Goal: Task Accomplishment & Management: Manage account settings

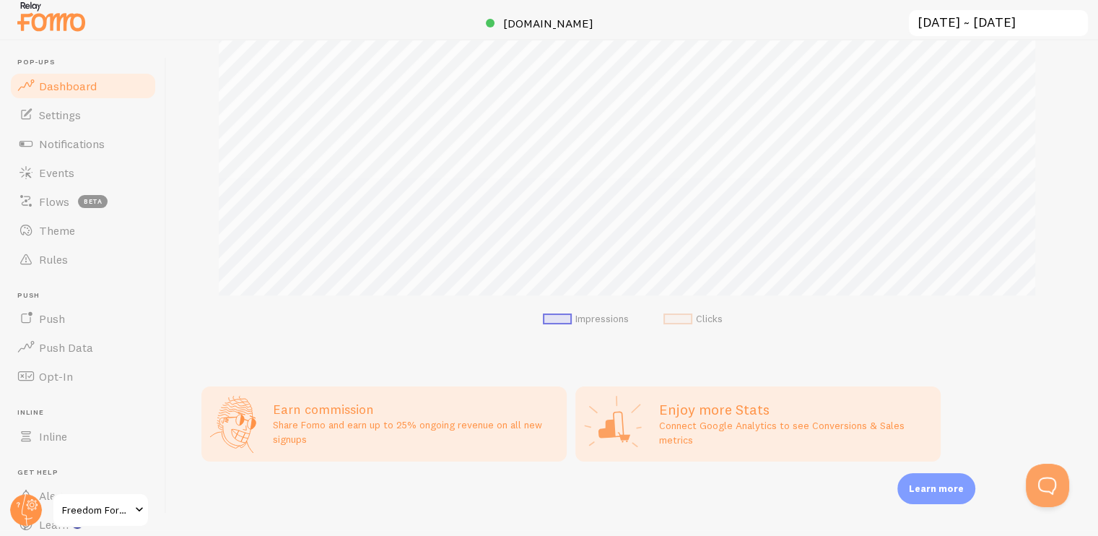
scroll to position [6, 0]
click at [323, 408] on h3 "Earn commission" at bounding box center [415, 408] width 285 height 17
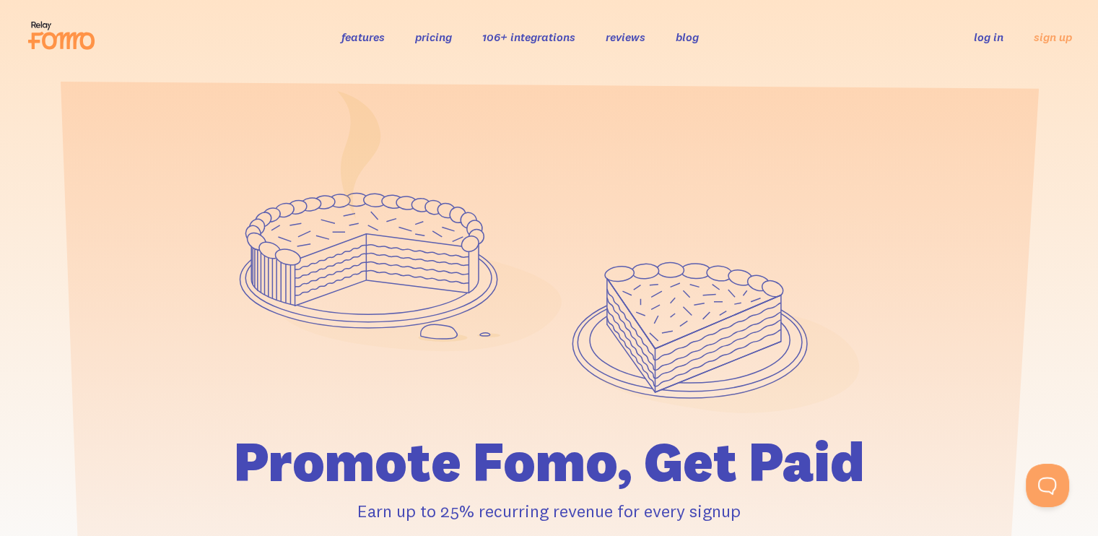
click at [988, 38] on link "log in" at bounding box center [989, 37] width 30 height 14
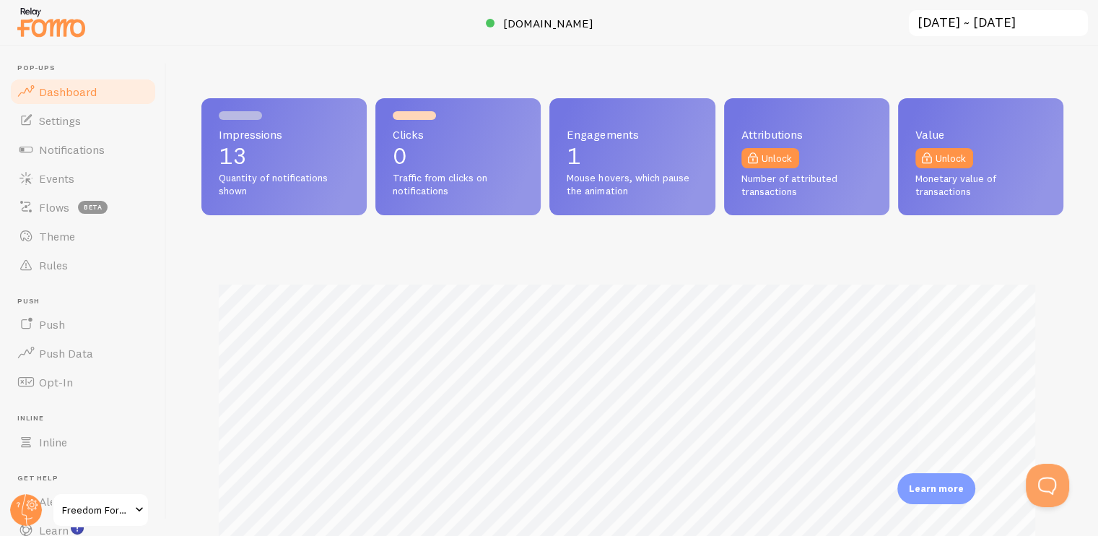
click at [74, 89] on span "Dashboard" at bounding box center [68, 91] width 58 height 14
click at [65, 111] on link "Settings" at bounding box center [83, 120] width 149 height 29
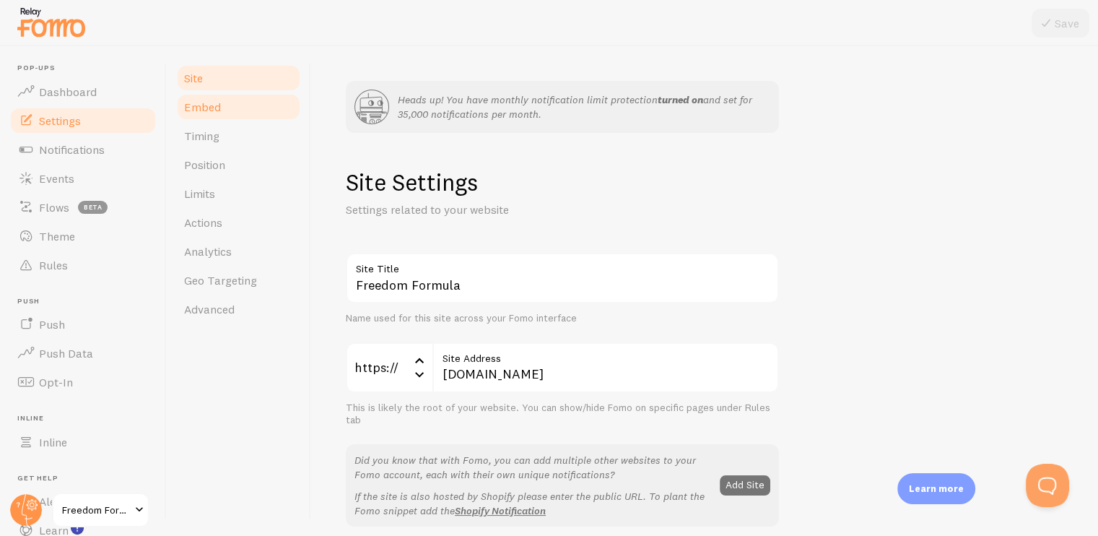
click at [226, 113] on link "Embed" at bounding box center [238, 106] width 126 height 29
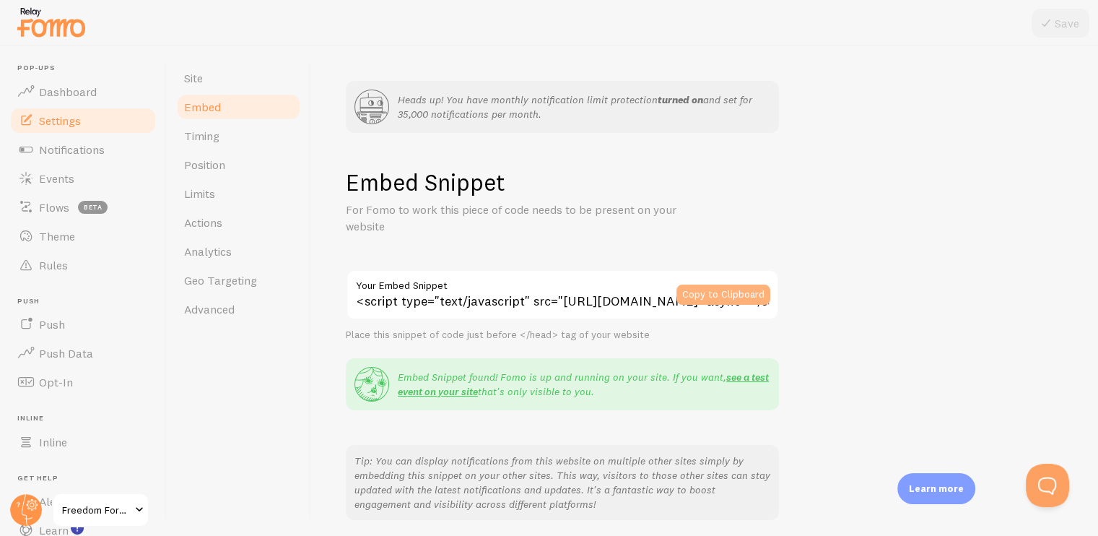
click at [741, 297] on button "Copy to Clipboard" at bounding box center [723, 294] width 94 height 20
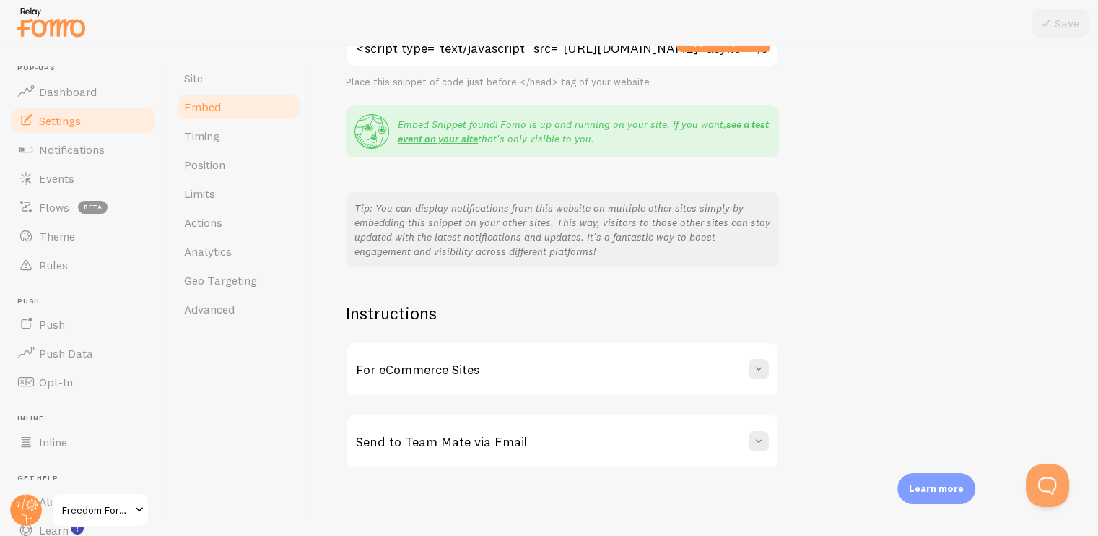
scroll to position [253, 0]
drag, startPoint x: 190, startPoint y: 133, endPoint x: 188, endPoint y: 156, distance: 23.2
click at [189, 134] on span "Timing" at bounding box center [201, 135] width 35 height 14
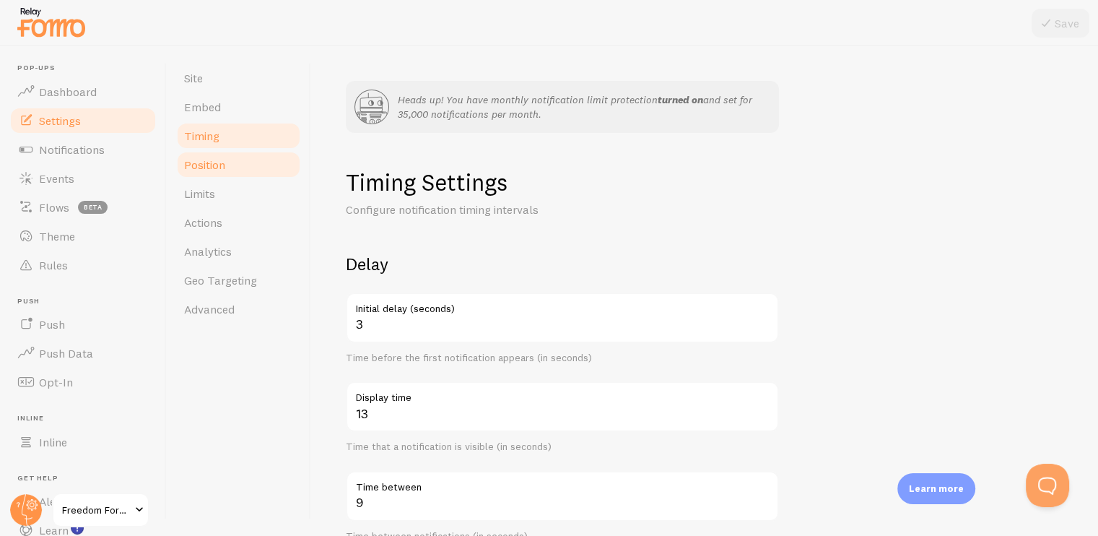
click at [192, 167] on span "Position" at bounding box center [204, 164] width 41 height 14
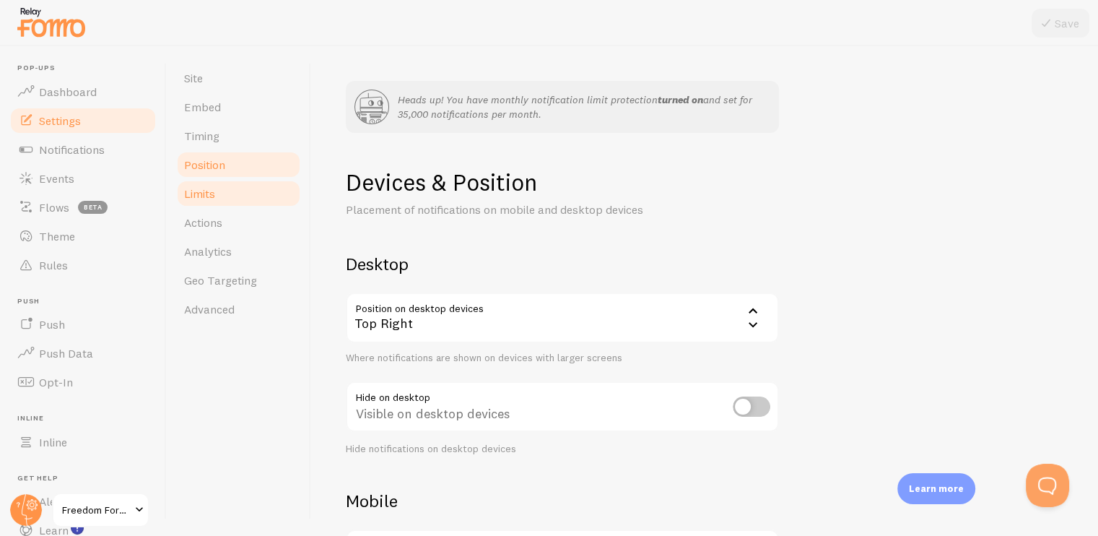
click at [194, 191] on span "Limits" at bounding box center [199, 193] width 31 height 14
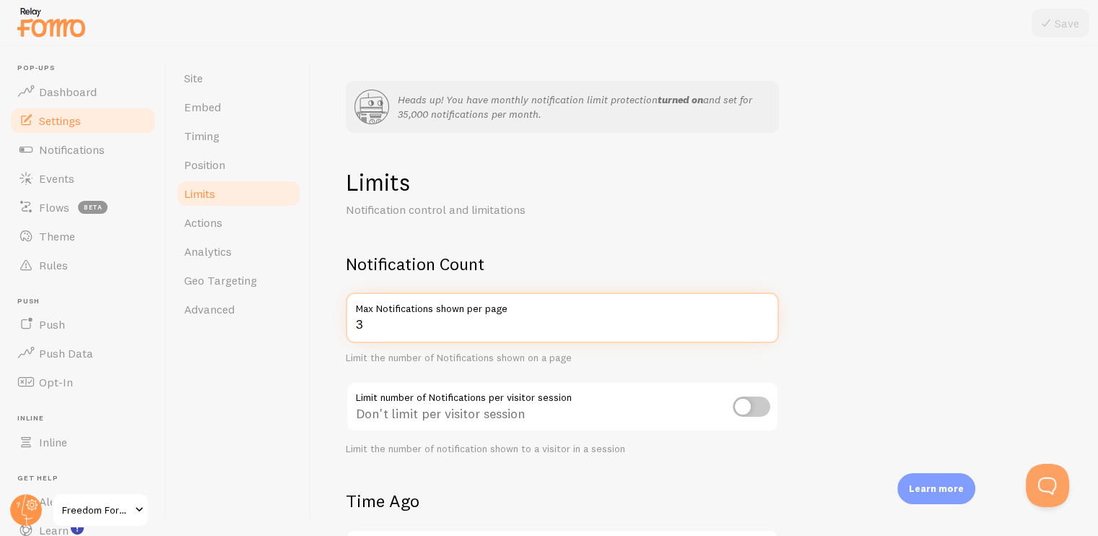
click at [373, 331] on input "3" at bounding box center [562, 317] width 433 height 51
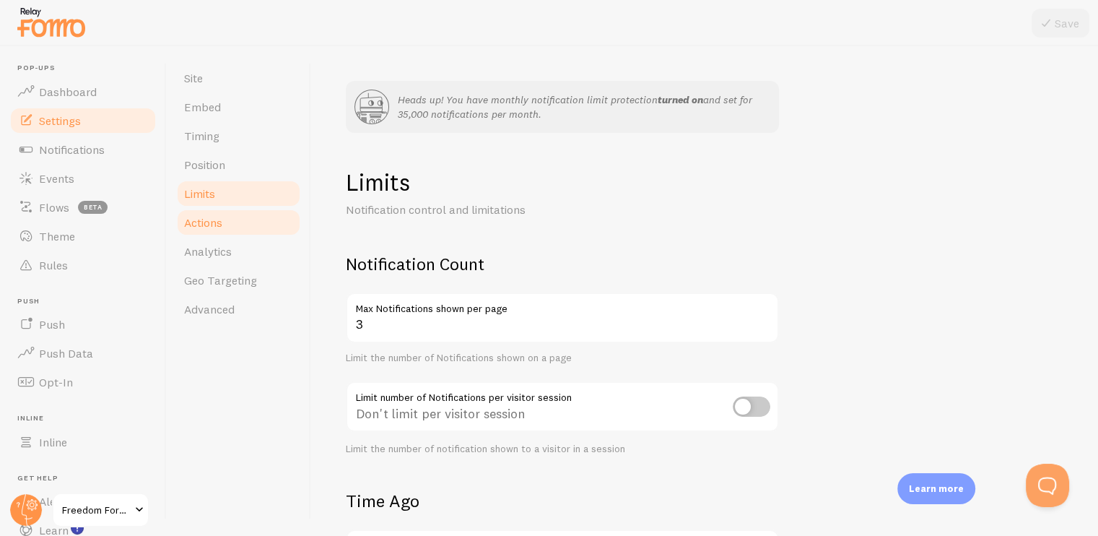
click at [204, 232] on link "Actions" at bounding box center [238, 222] width 126 height 29
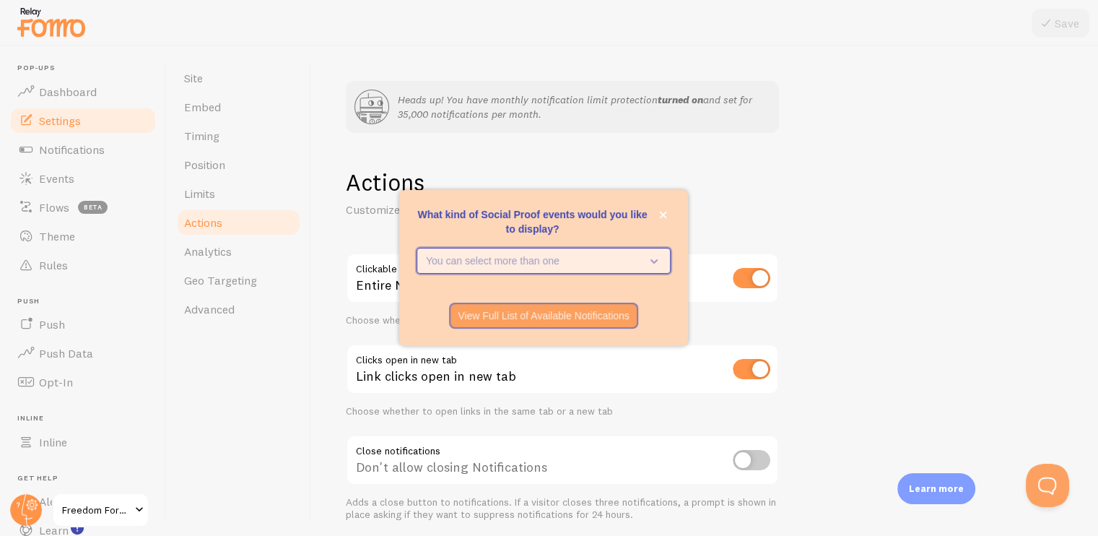
click at [647, 260] on icon "What kind of Social Proof events would you like to display?" at bounding box center [651, 261] width 20 height 16
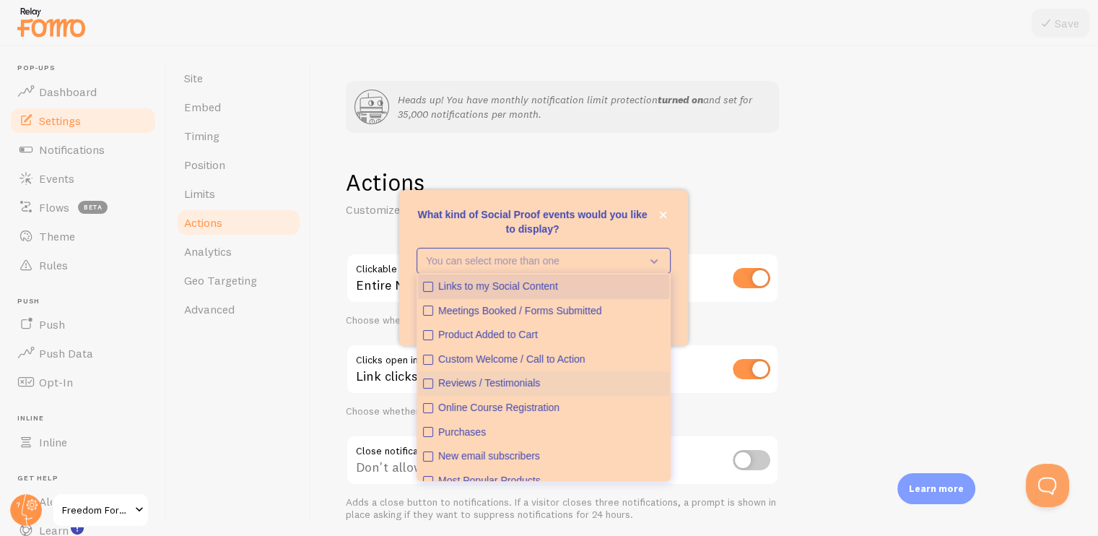
scroll to position [38, 0]
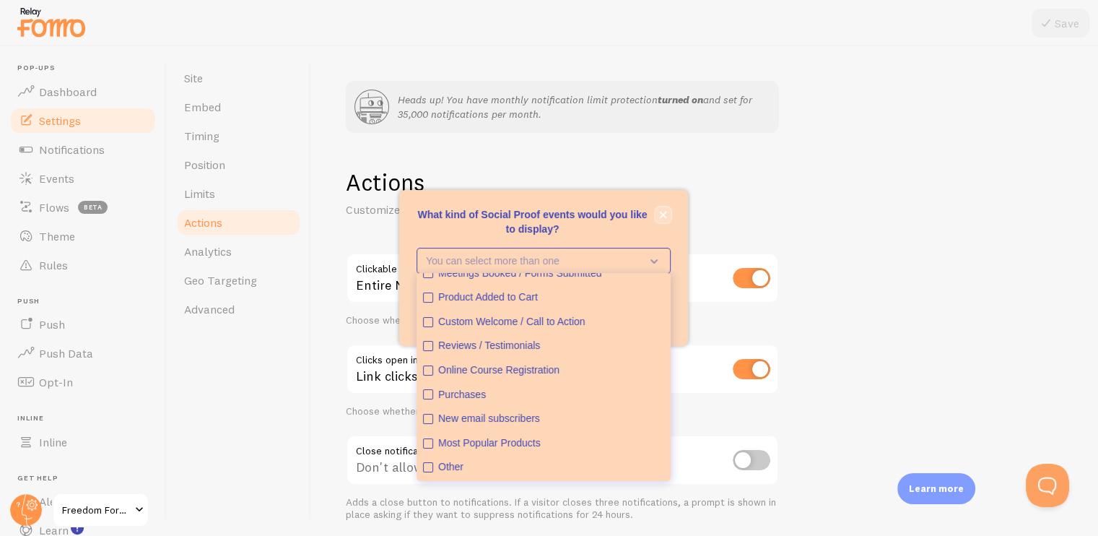
click at [663, 212] on icon "close," at bounding box center [663, 215] width 8 height 8
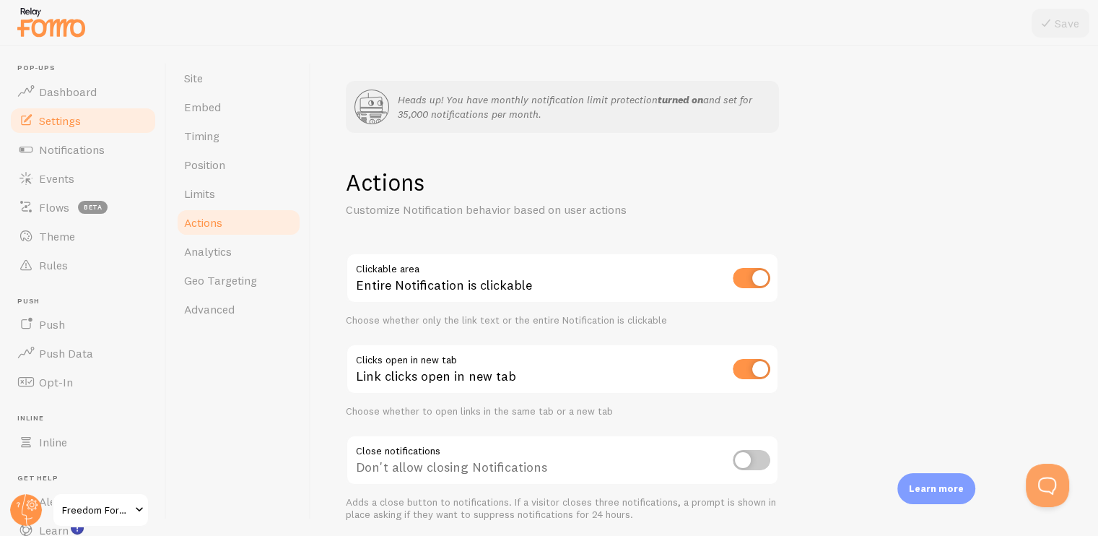
click at [742, 280] on input "checkbox" at bounding box center [752, 278] width 38 height 20
checkbox input "false"
click at [536, 239] on div "Actions Customize Notification behavior based on user actions Clickable area Li…" at bounding box center [562, 344] width 433 height 354
click at [1061, 19] on button "Save" at bounding box center [1061, 23] width 58 height 29
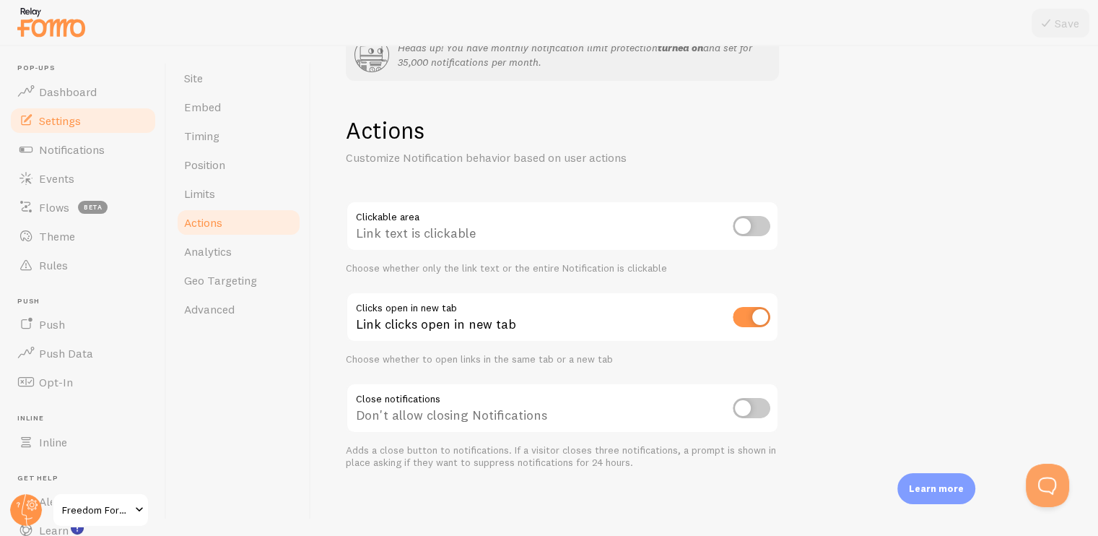
scroll to position [0, 0]
click at [763, 404] on input "checkbox" at bounding box center [752, 408] width 38 height 20
checkbox input "true"
click at [1041, 22] on icon at bounding box center [1045, 22] width 17 height 17
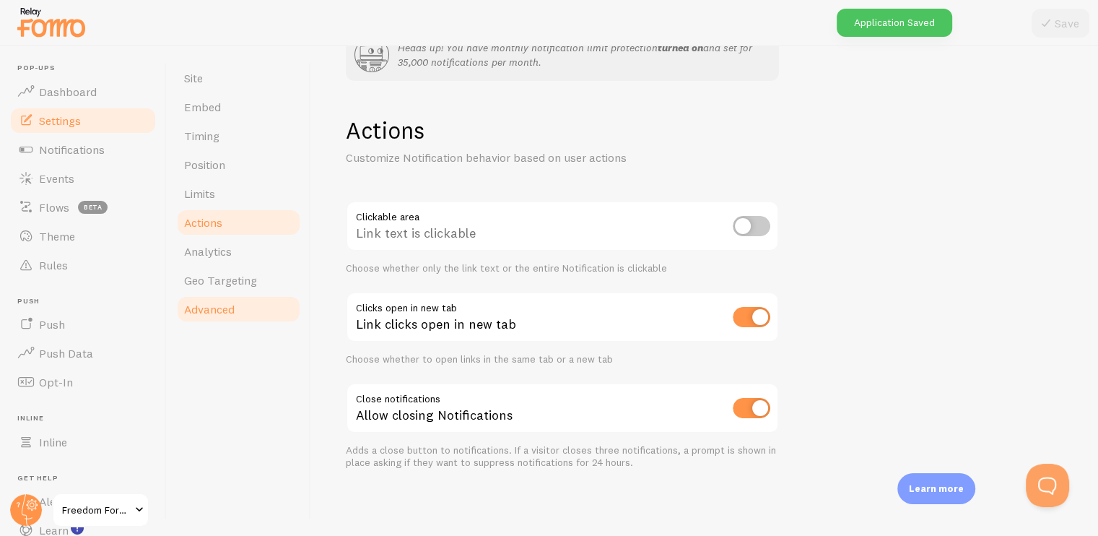
click at [208, 302] on span "Advanced" at bounding box center [209, 309] width 51 height 14
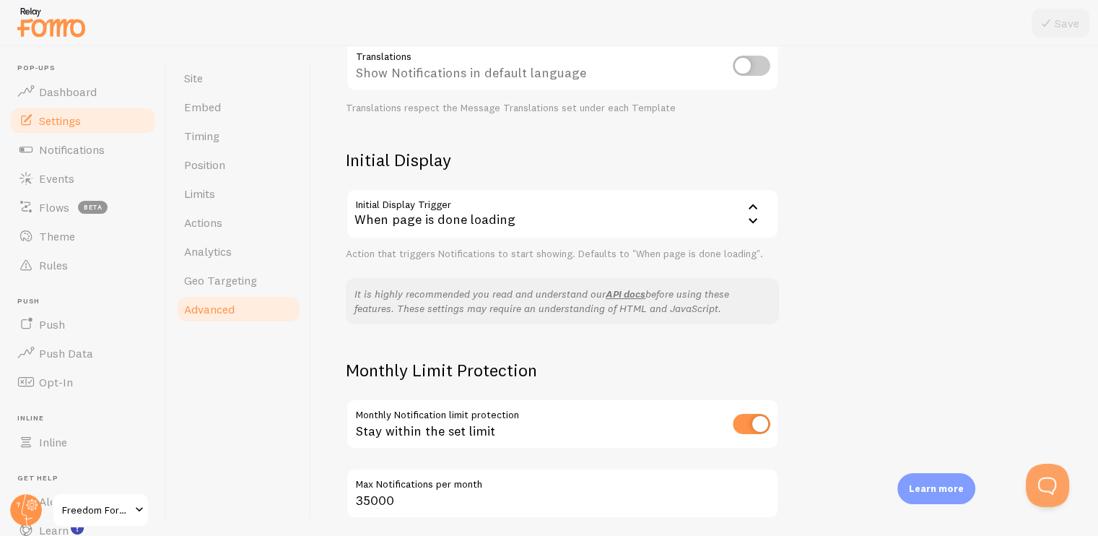
scroll to position [433, 0]
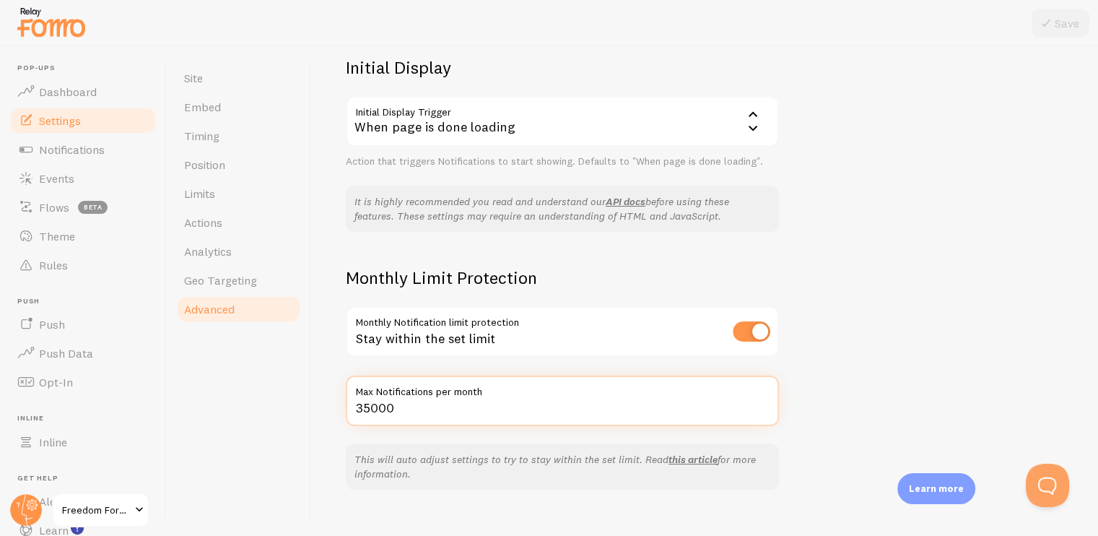
click at [369, 406] on input "35000" at bounding box center [562, 400] width 433 height 51
type input "39000"
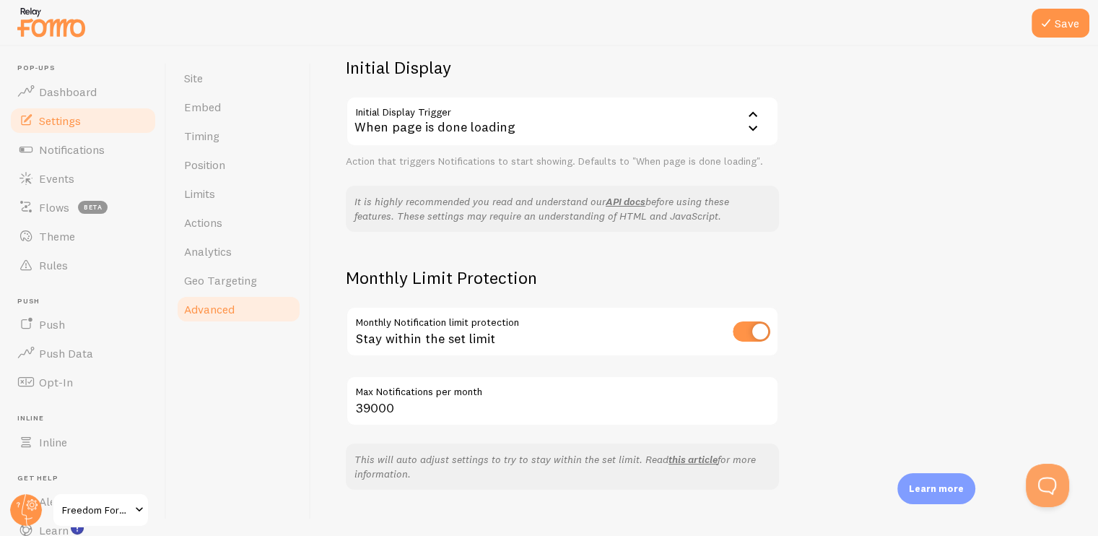
click at [843, 316] on div "Heads up! You have monthly notification limit protection turned on and set for …" at bounding box center [704, 290] width 787 height 489
drag, startPoint x: 1052, startPoint y: 22, endPoint x: 1053, endPoint y: 55, distance: 32.5
click at [1052, 23] on icon at bounding box center [1045, 22] width 17 height 17
click at [55, 186] on link "Events" at bounding box center [83, 178] width 149 height 29
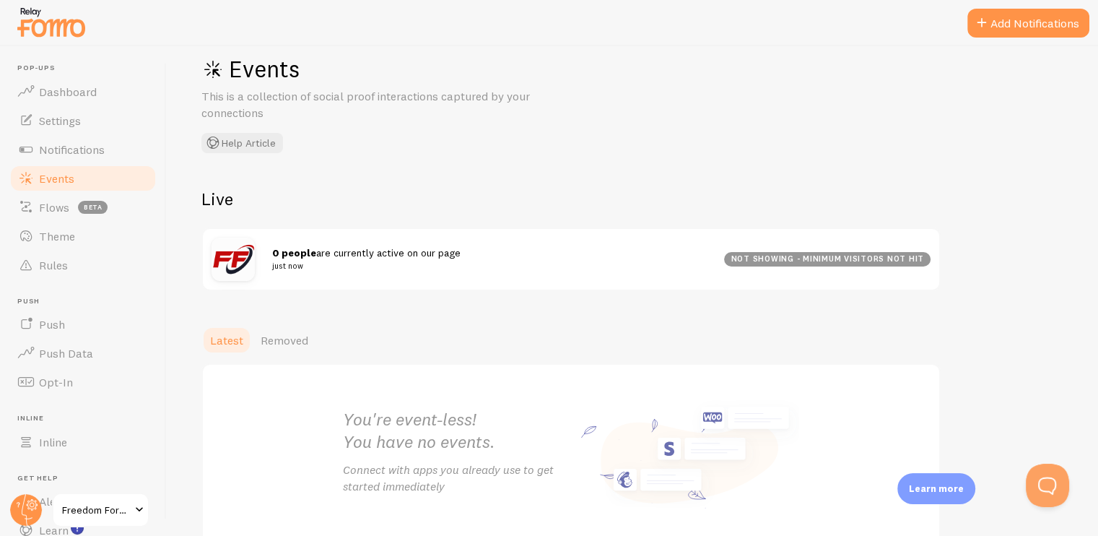
scroll to position [106, 0]
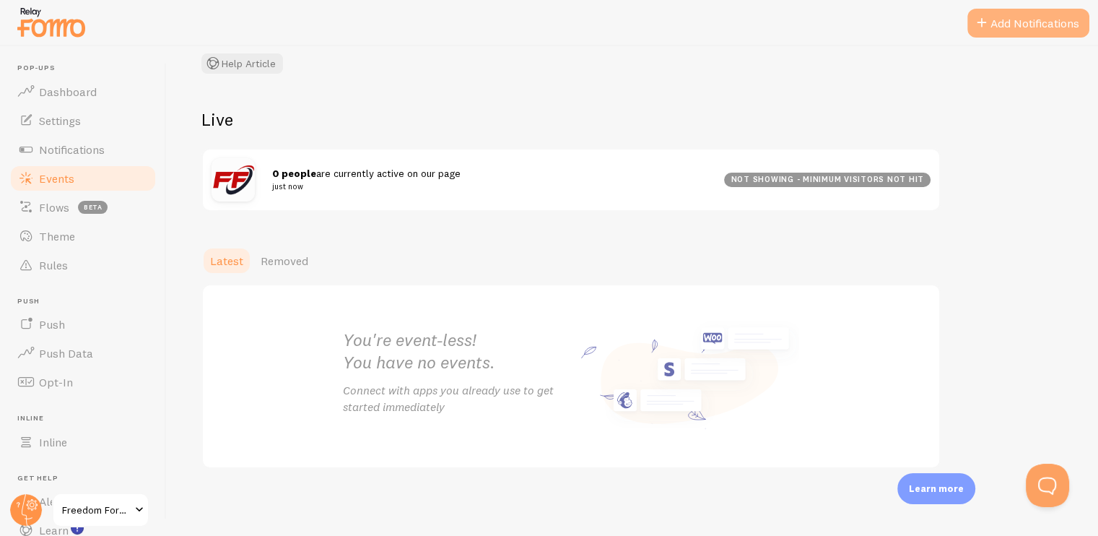
click at [1028, 27] on button "Add Notifications" at bounding box center [1028, 23] width 122 height 29
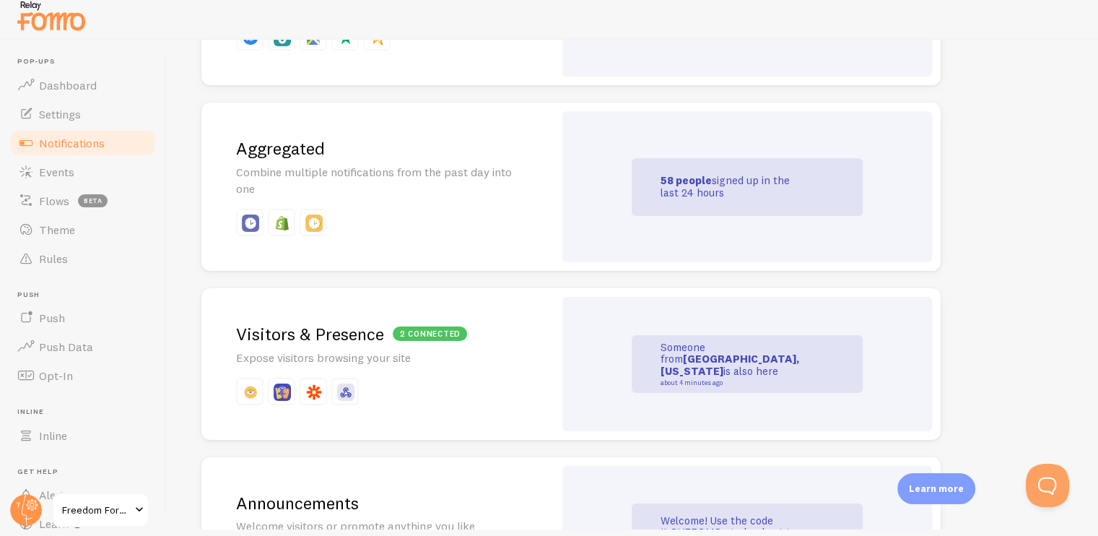
scroll to position [643, 0]
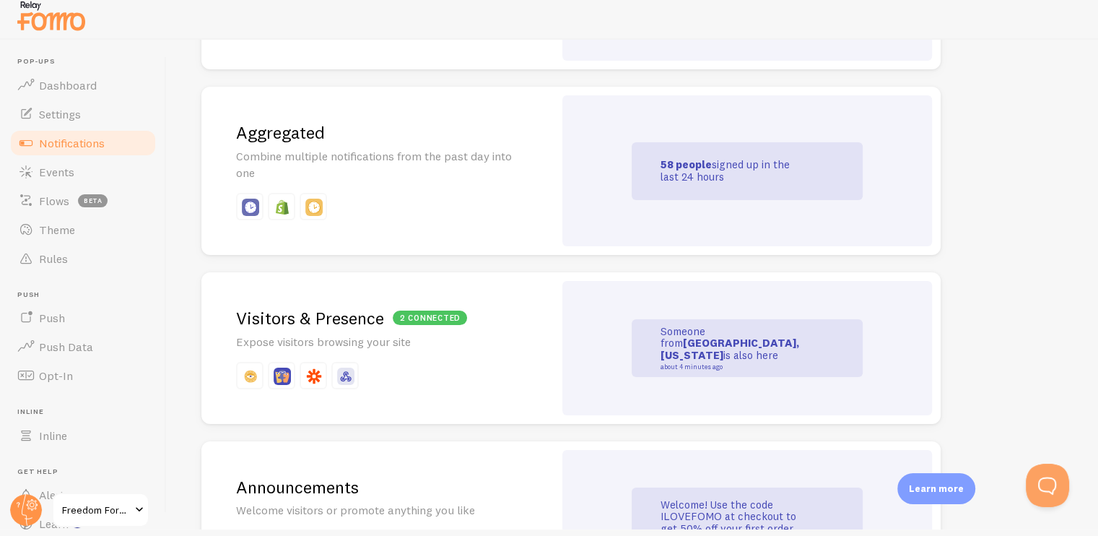
click at [535, 352] on div "2 connected Visitors & Presence Expose visitors browsing your site" at bounding box center [377, 348] width 352 height 152
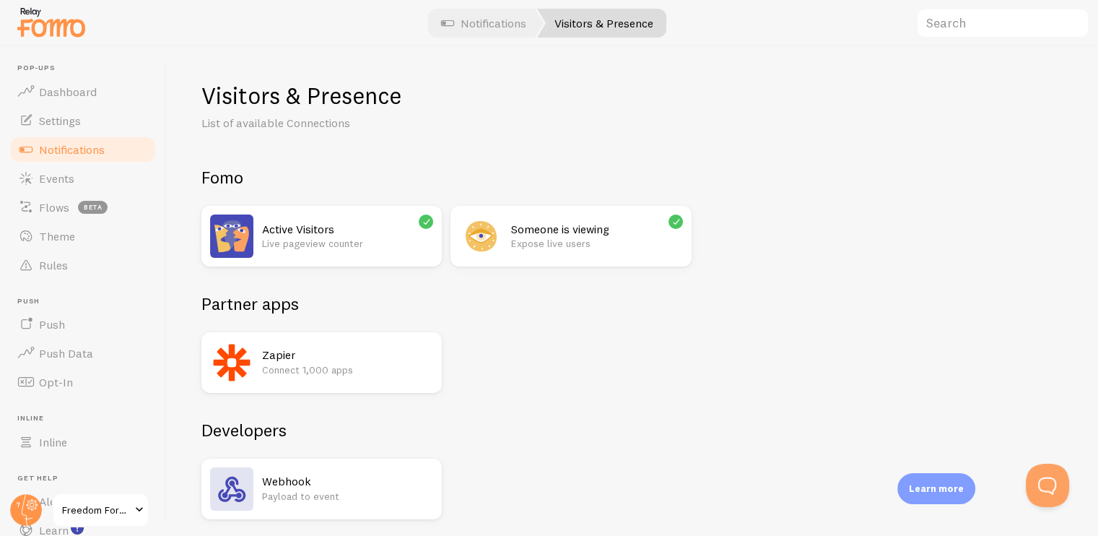
click at [674, 219] on icon at bounding box center [676, 221] width 13 height 13
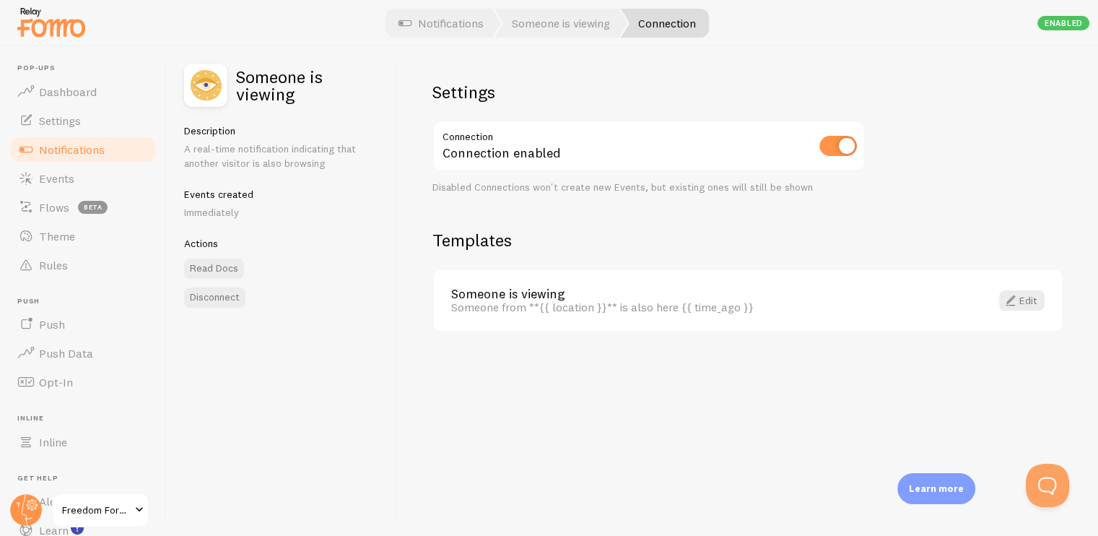
click at [827, 144] on input "checkbox" at bounding box center [838, 146] width 38 height 20
checkbox input "false"
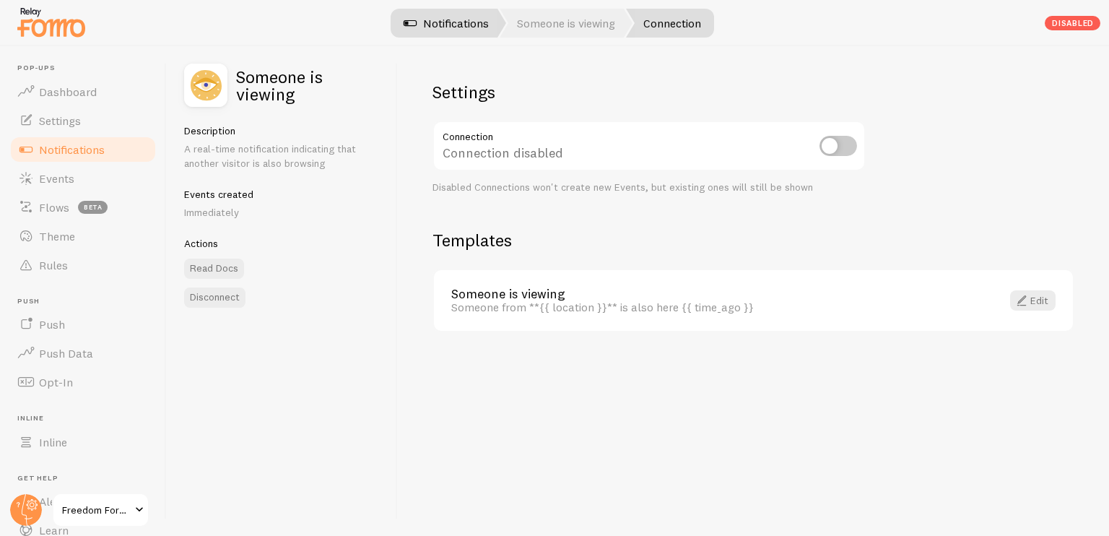
click at [537, 27] on link "Someone is viewing" at bounding box center [566, 23] width 133 height 29
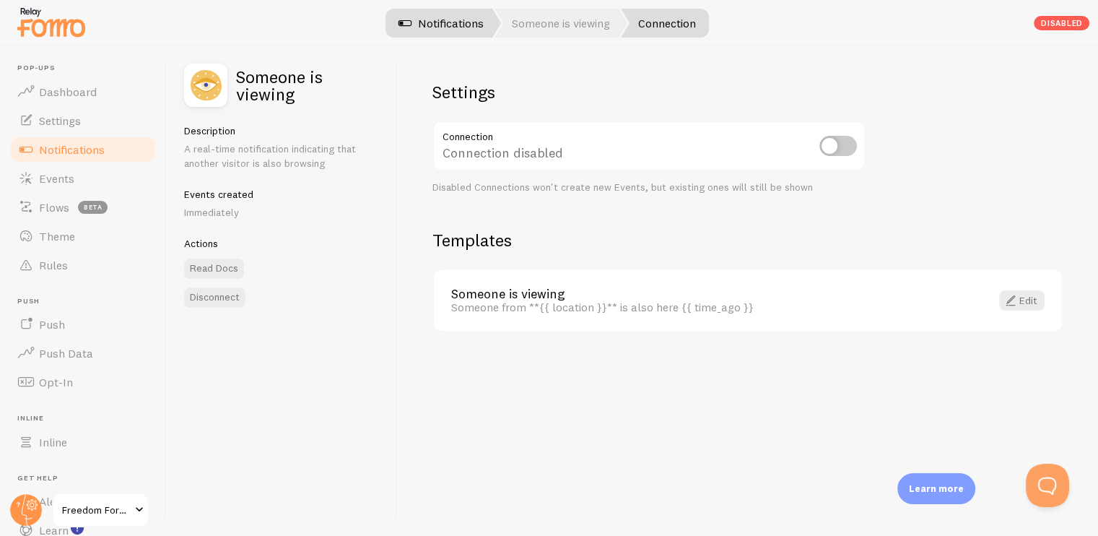
click at [453, 25] on link "Notifications" at bounding box center [441, 23] width 120 height 29
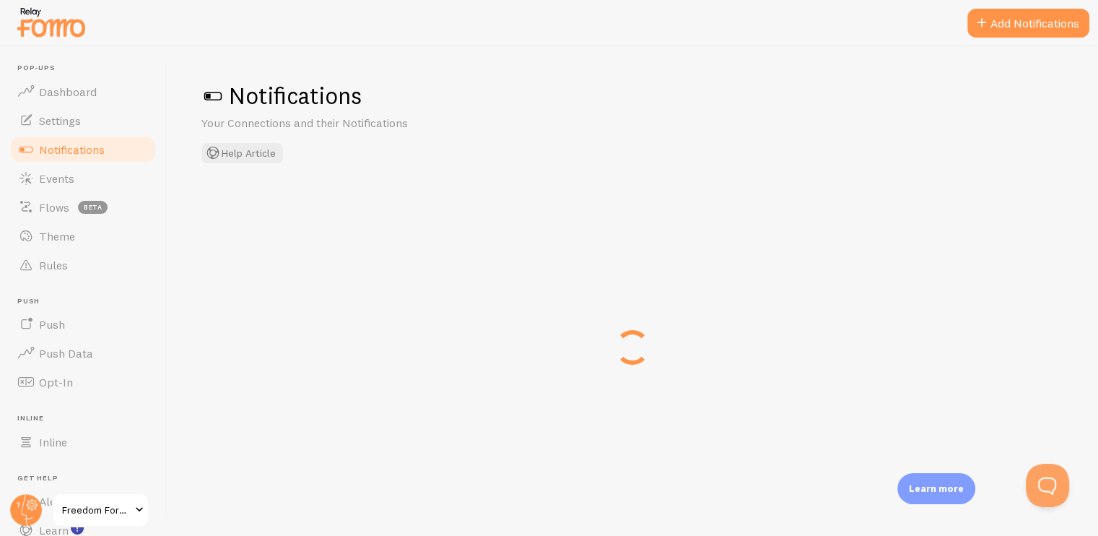
checkbox input "false"
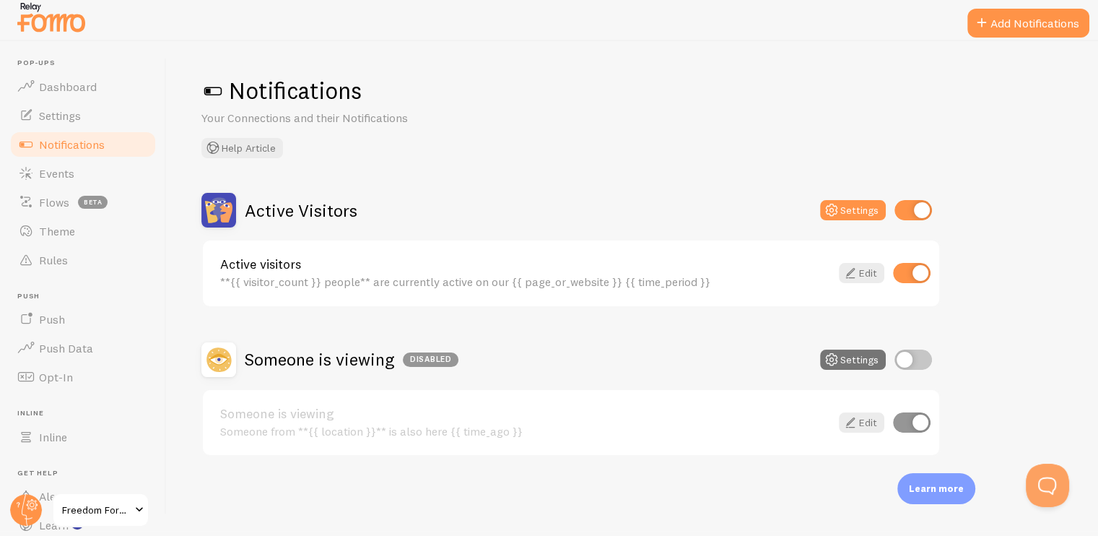
scroll to position [6, 0]
click at [827, 207] on icon at bounding box center [831, 208] width 17 height 17
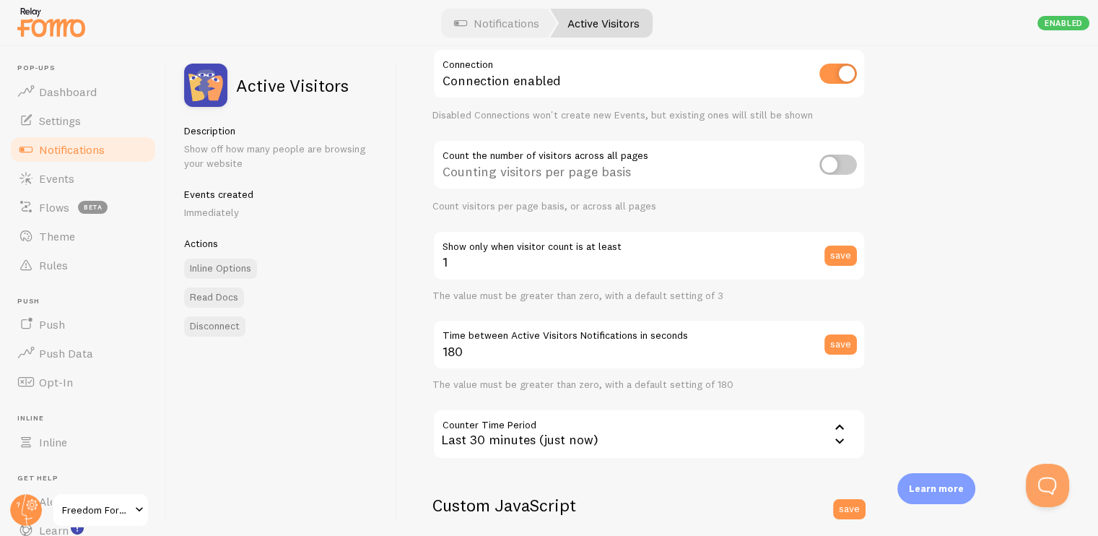
scroll to position [144, 0]
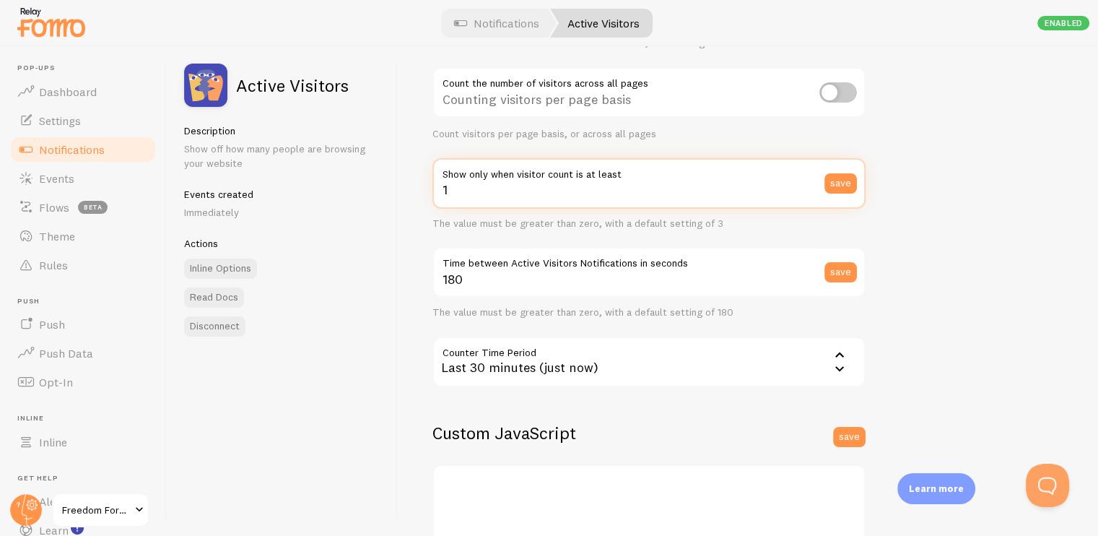
click at [530, 199] on input "1" at bounding box center [648, 183] width 433 height 51
type input "2"
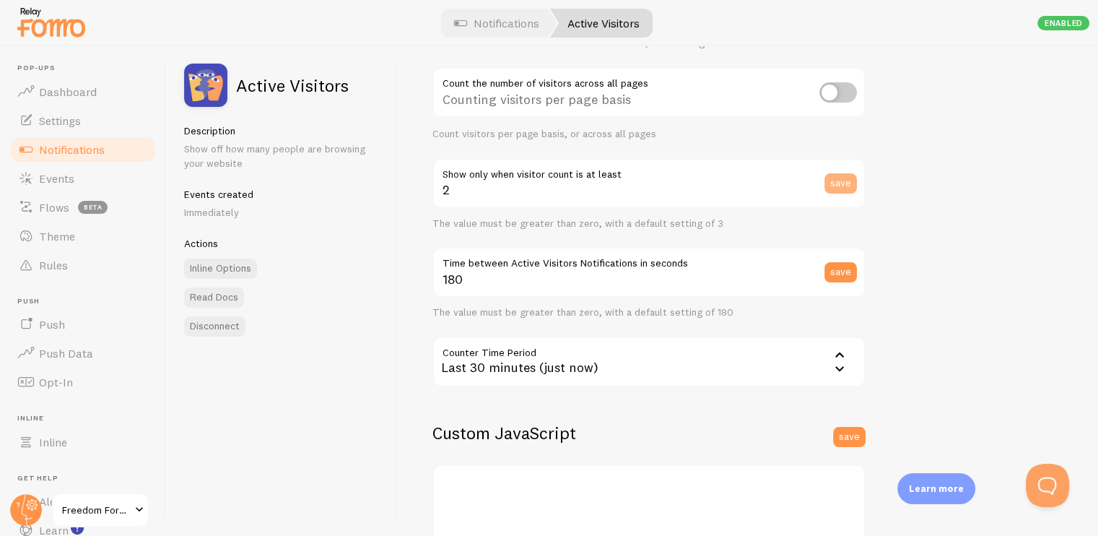
drag, startPoint x: 841, startPoint y: 175, endPoint x: 835, endPoint y: 185, distance: 11.0
click at [840, 176] on button "save" at bounding box center [840, 183] width 32 height 20
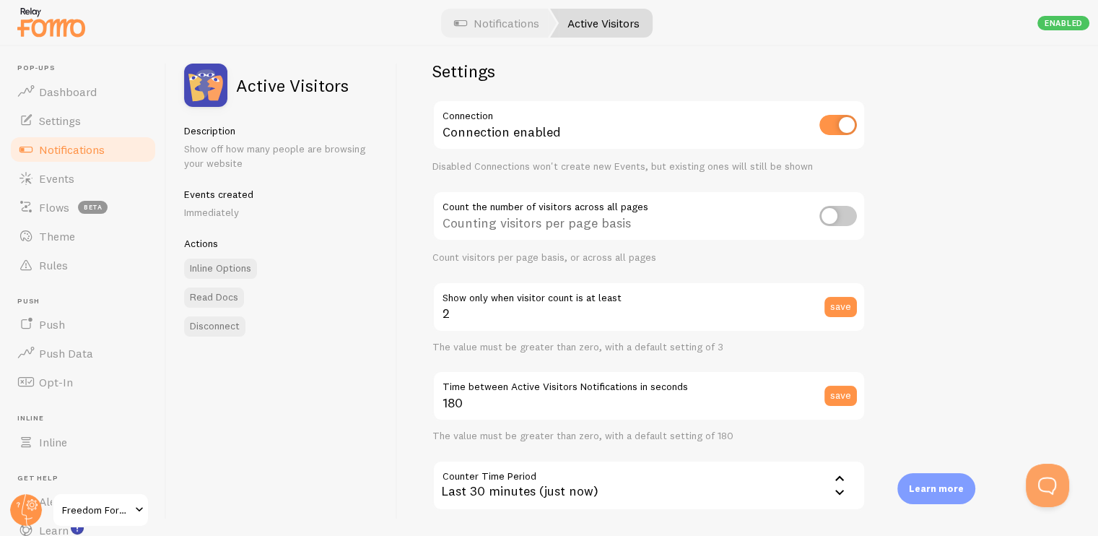
scroll to position [0, 0]
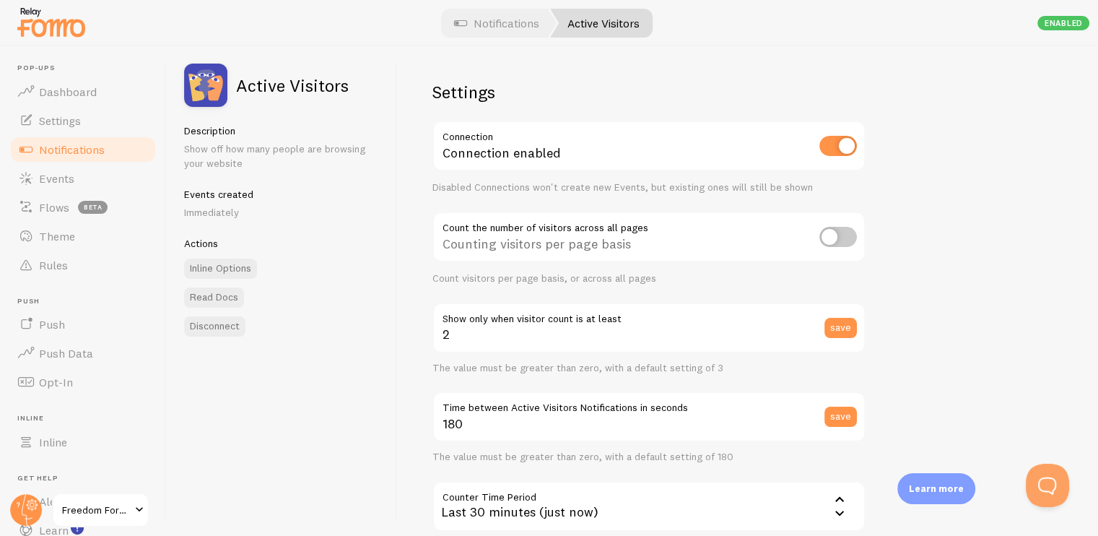
click at [822, 230] on input "checkbox" at bounding box center [838, 237] width 38 height 20
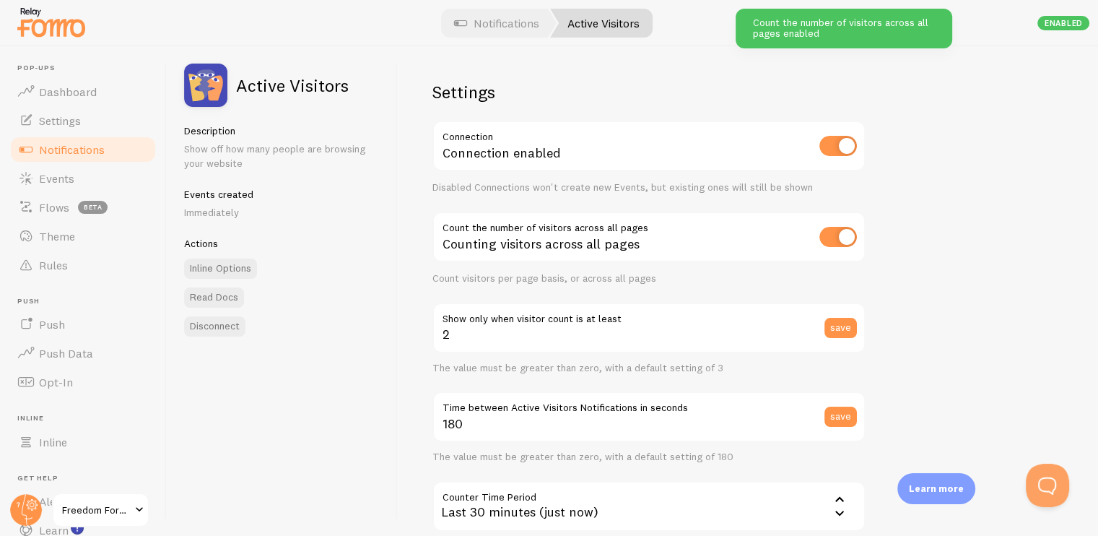
click at [829, 232] on input "checkbox" at bounding box center [838, 237] width 38 height 20
checkbox input "false"
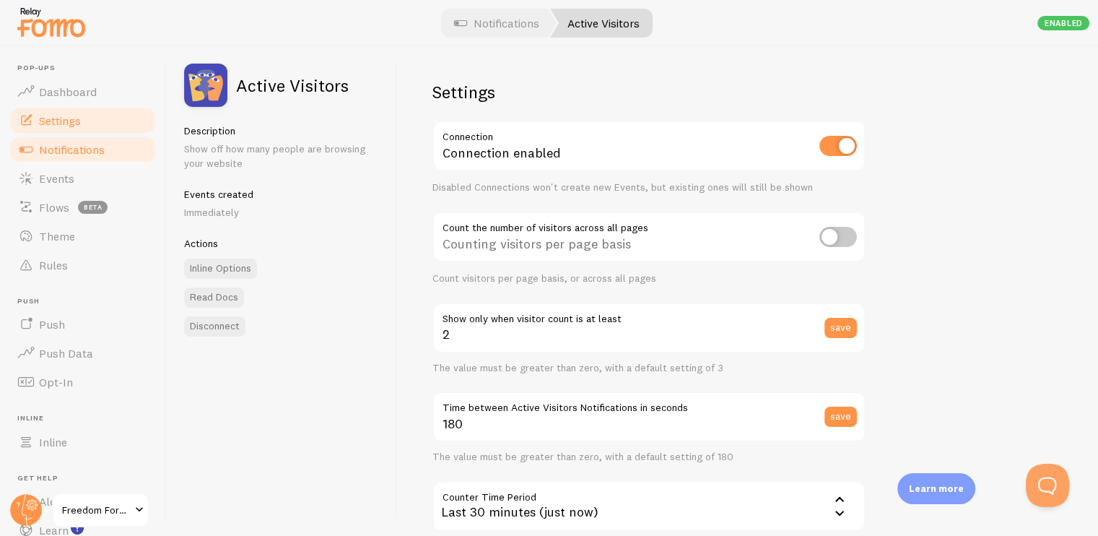
click at [48, 123] on span "Settings" at bounding box center [60, 120] width 42 height 14
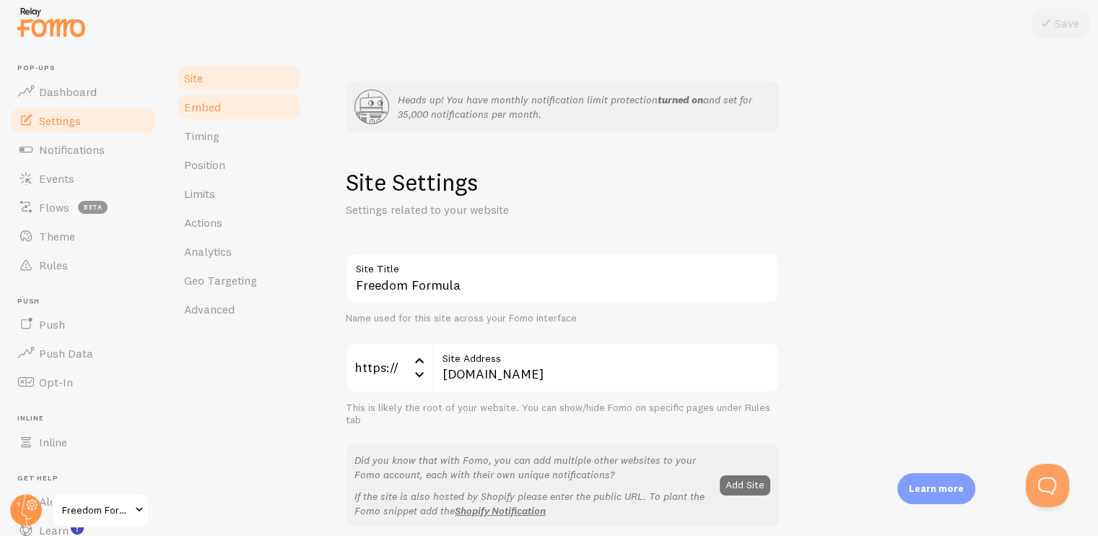
click at [196, 107] on span "Embed" at bounding box center [202, 107] width 37 height 14
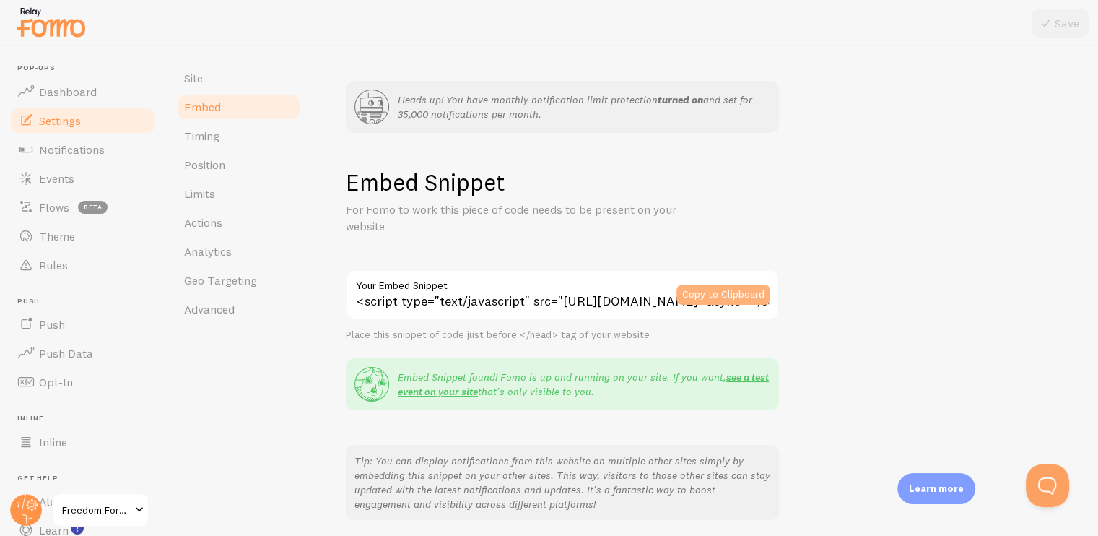
click at [707, 291] on button "Copy to Clipboard" at bounding box center [723, 294] width 94 height 20
click at [44, 160] on link "Notifications" at bounding box center [83, 149] width 149 height 29
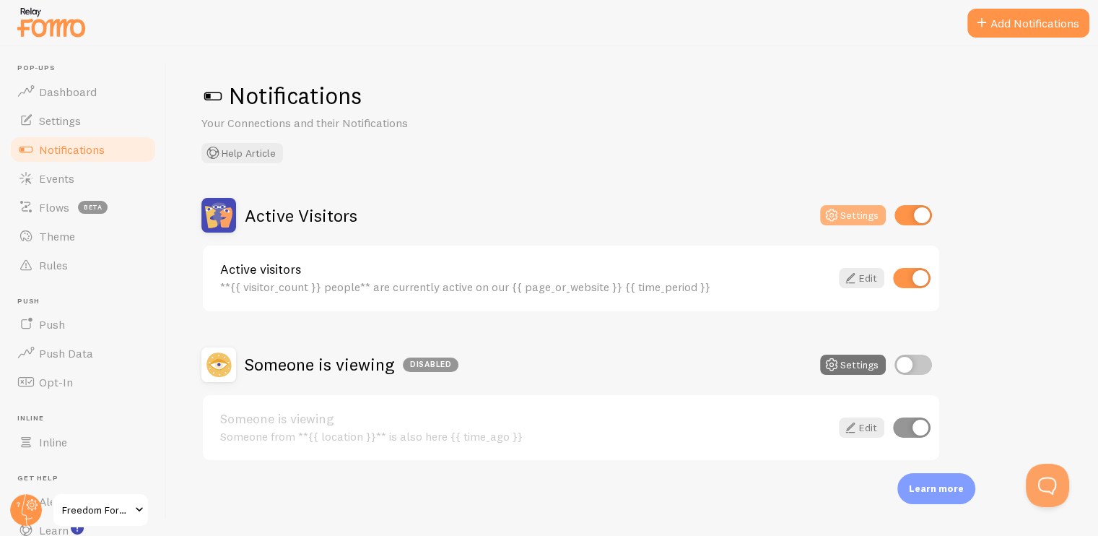
click at [833, 209] on icon at bounding box center [831, 214] width 17 height 17
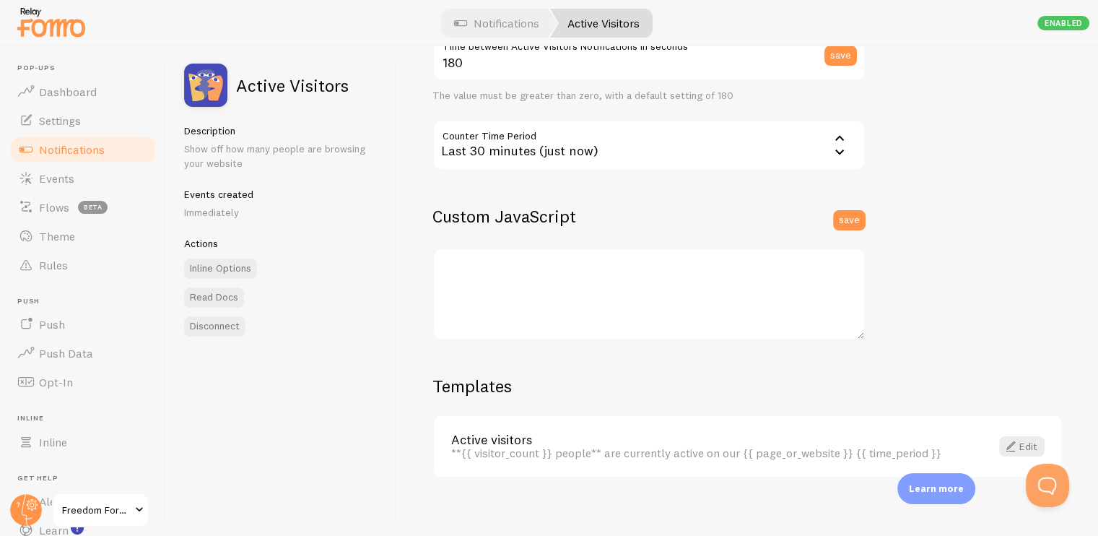
scroll to position [370, 0]
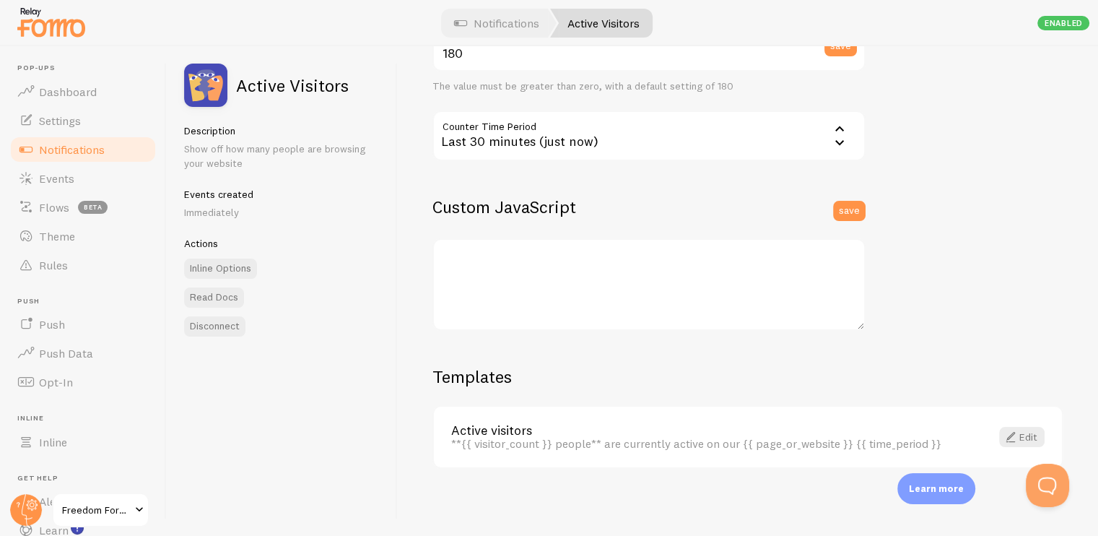
click at [740, 442] on div "**{{ visitor_count }} people** are currently active on our {{ page_or_website }…" at bounding box center [712, 443] width 522 height 13
click at [1002, 438] on span at bounding box center [1010, 436] width 17 height 17
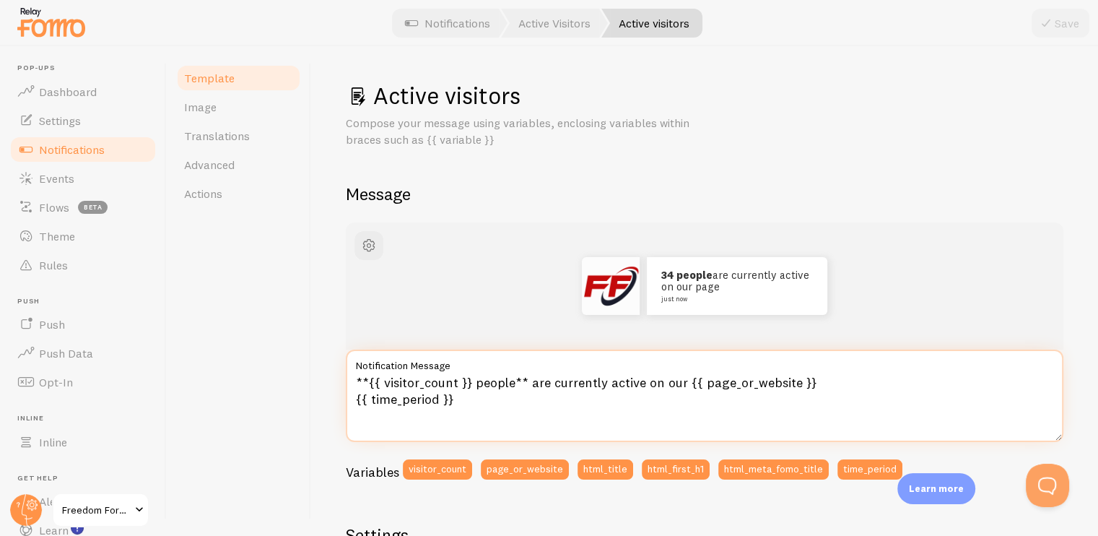
click at [680, 379] on textarea "**{{ visitor_count }} people** are currently active on our {{ page_or_website }…" at bounding box center [705, 395] width 718 height 92
type textarea "**{{ visitor_count }} people** are currently active on this {{ page_or_website …"
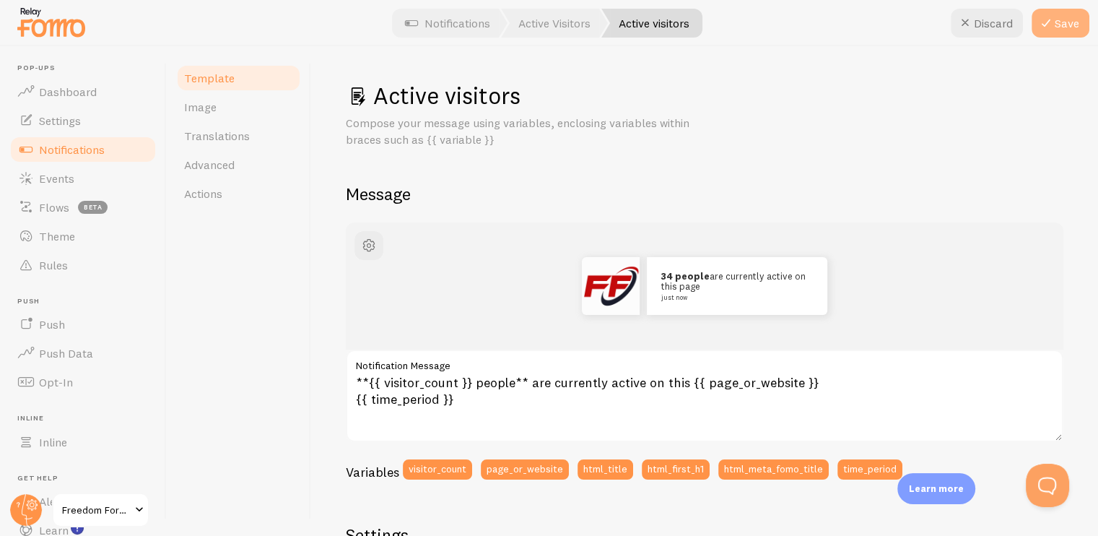
click at [1055, 23] on button "Save" at bounding box center [1061, 23] width 58 height 29
click at [200, 110] on span "Image" at bounding box center [200, 107] width 32 height 14
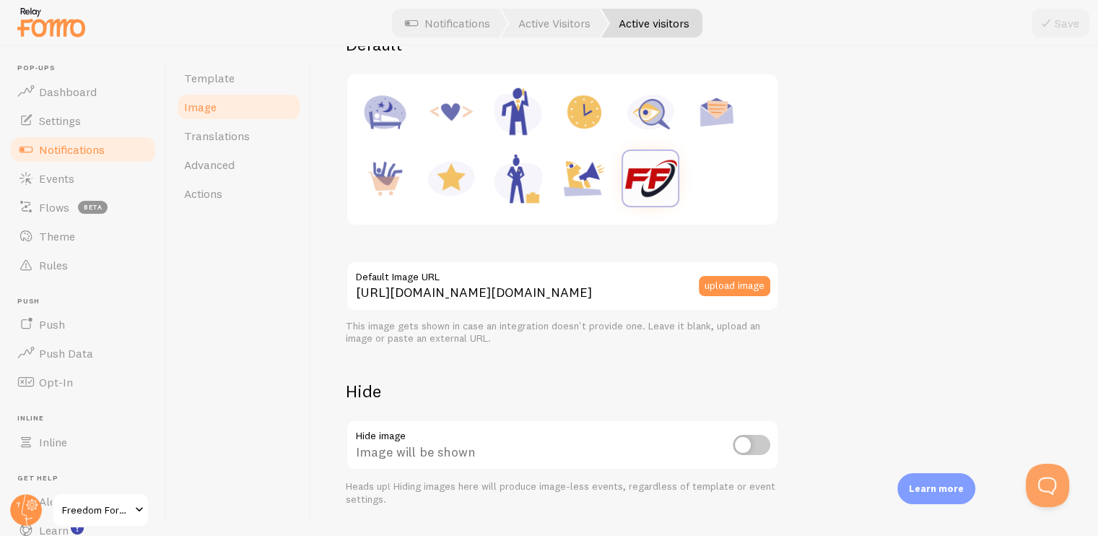
scroll to position [217, 0]
click at [731, 285] on button "upload image" at bounding box center [734, 285] width 71 height 20
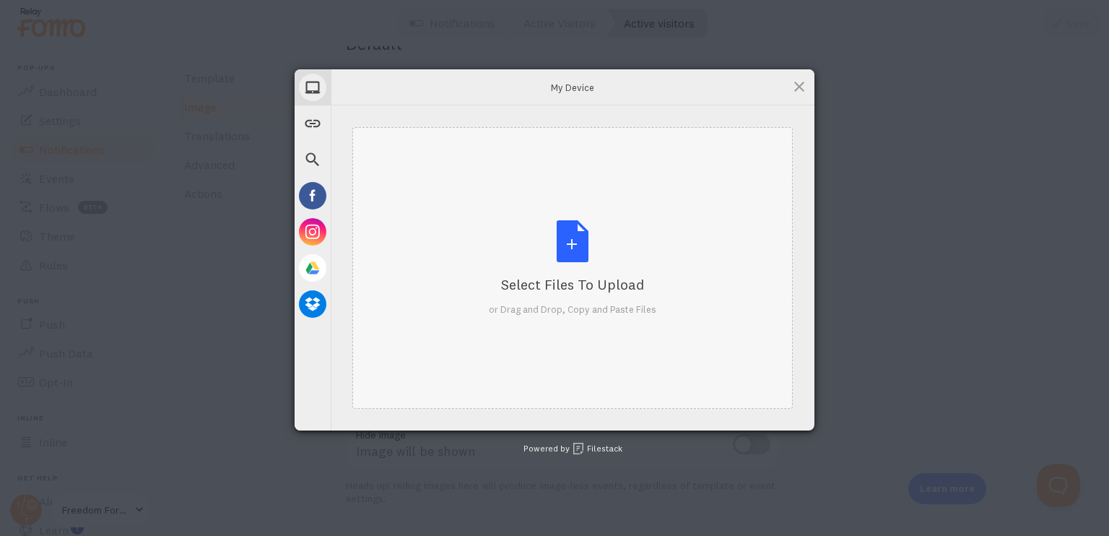
click at [584, 280] on div "Select Files to Upload" at bounding box center [572, 284] width 167 height 20
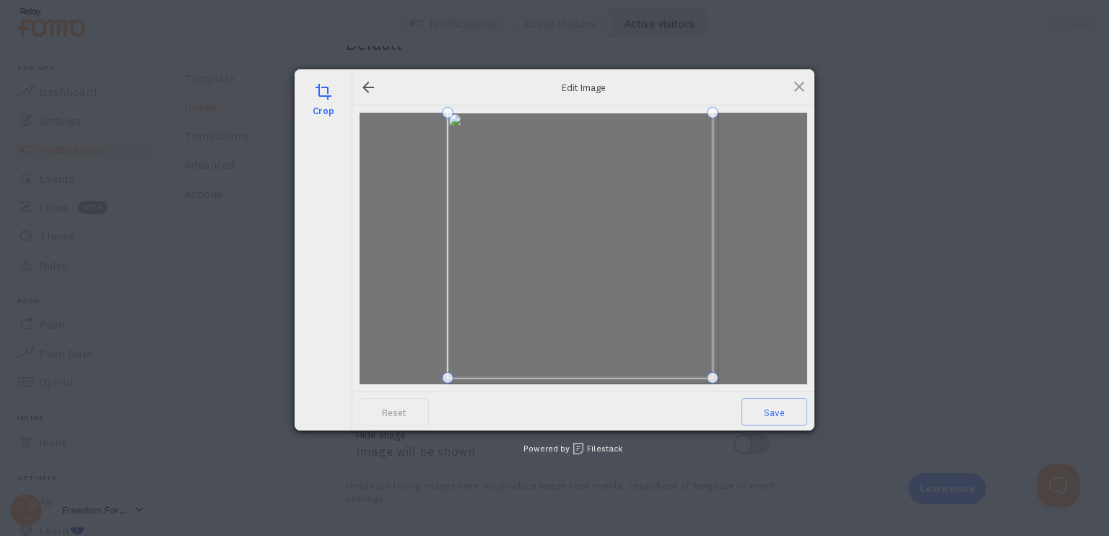
click at [711, 380] on span at bounding box center [713, 378] width 12 height 12
click at [451, 372] on span at bounding box center [453, 373] width 12 height 12
click at [568, 121] on span at bounding box center [583, 123] width 250 height 4
click at [570, 193] on span at bounding box center [586, 248] width 252 height 252
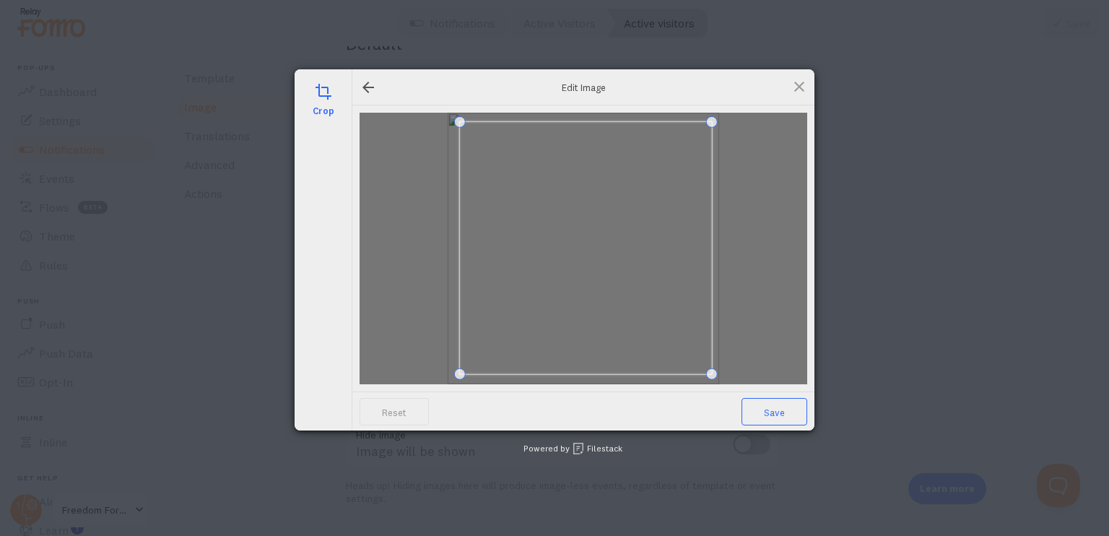
click at [761, 414] on span "Save" at bounding box center [774, 411] width 66 height 27
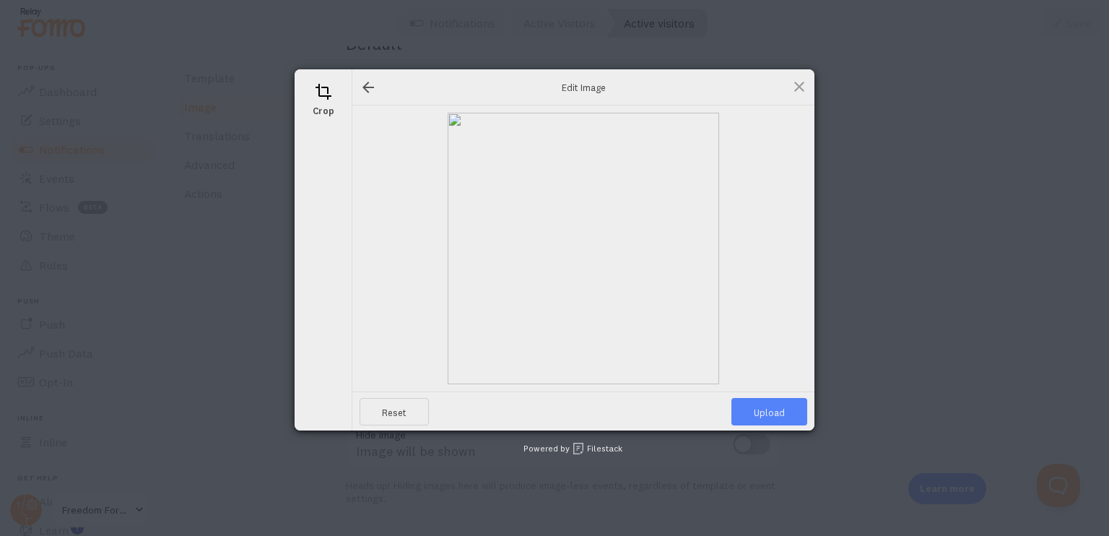
click at [767, 408] on span "Upload" at bounding box center [769, 411] width 76 height 27
type input "https://process.filestackapi.com/ApqhzE1ldTzuKSj33adqez/resize=width:170,height…"
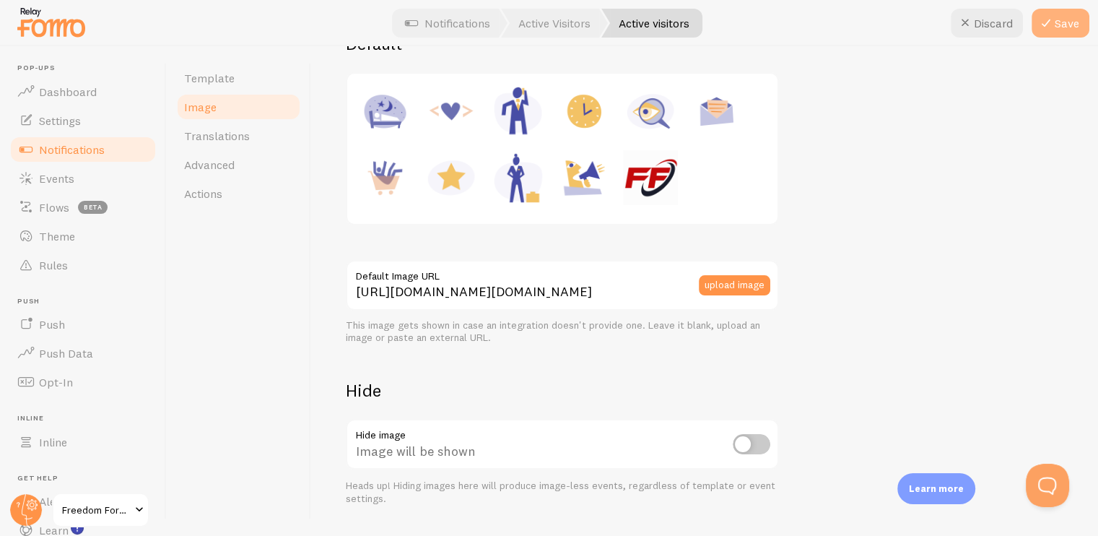
click at [1057, 19] on button "Save" at bounding box center [1061, 23] width 58 height 29
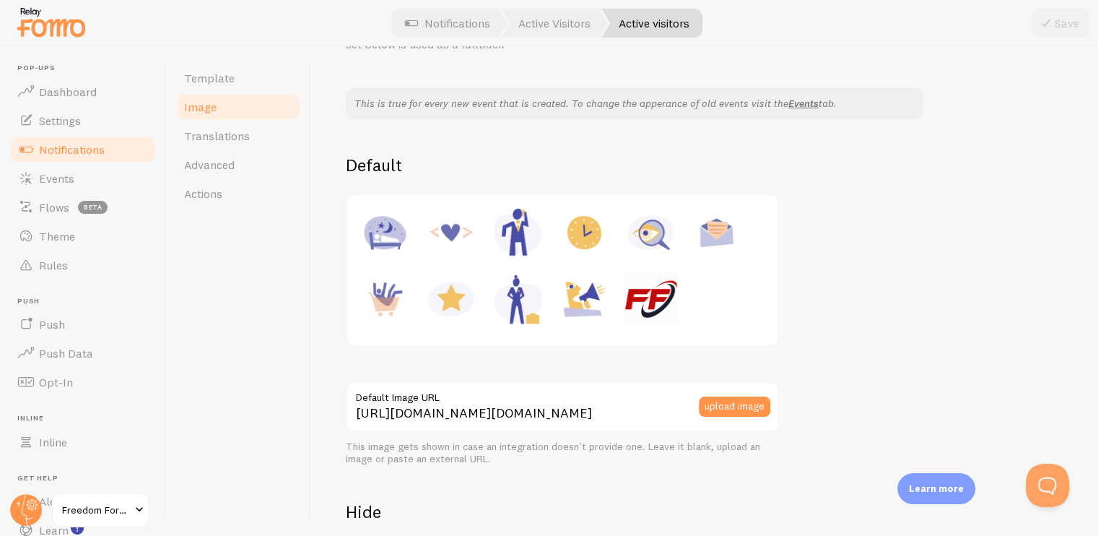
scroll to position [0, 0]
